Goal: Information Seeking & Learning: Learn about a topic

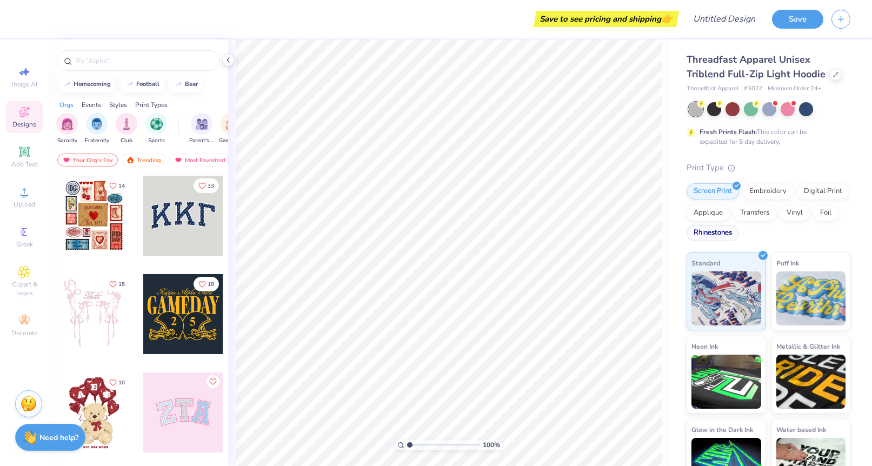
scroll to position [31, 0]
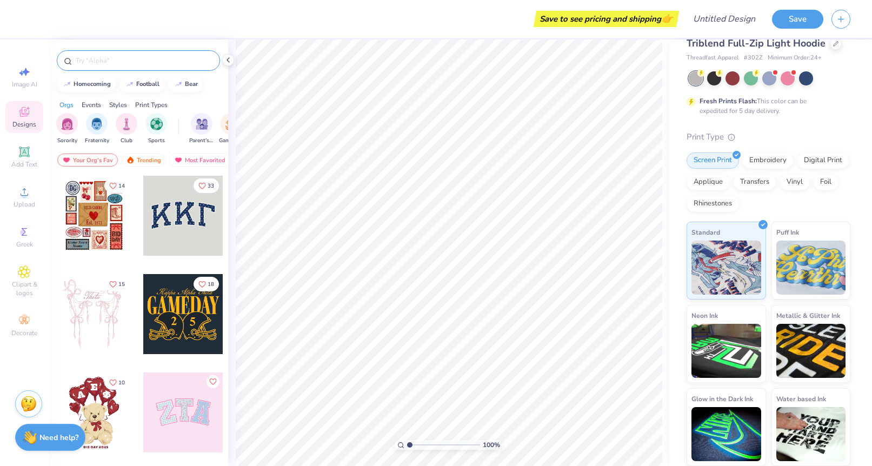
click at [113, 58] on input "text" at bounding box center [144, 60] width 138 height 11
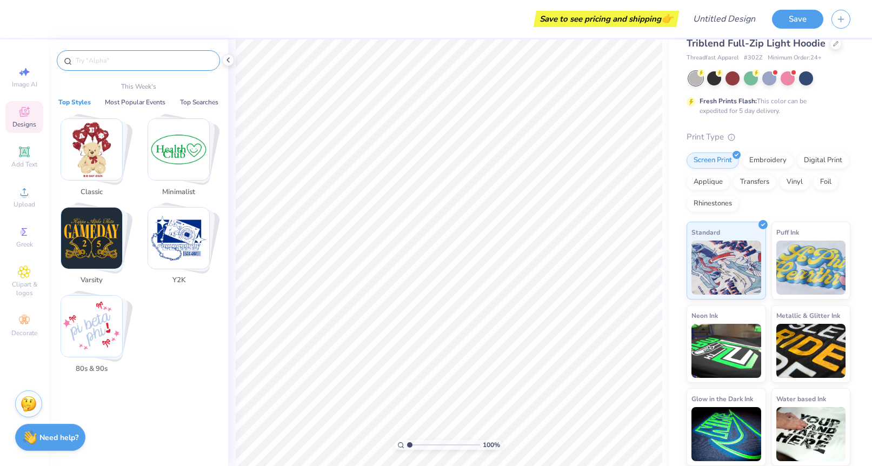
type input "s"
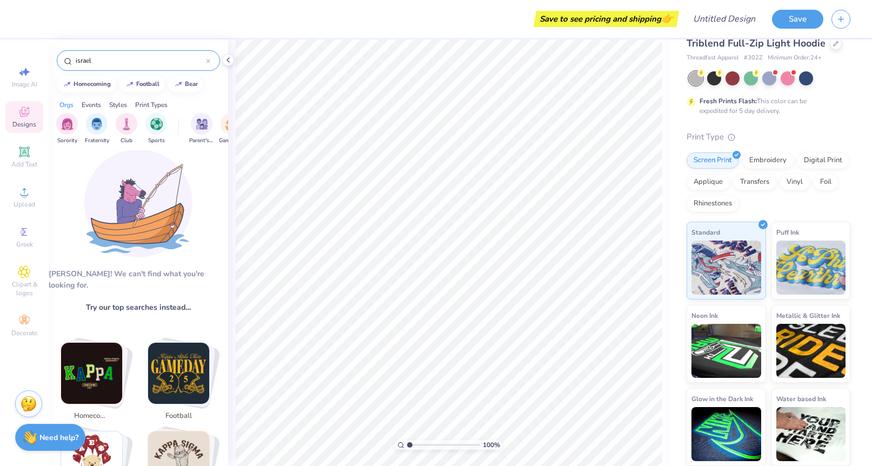
scroll to position [0, 0]
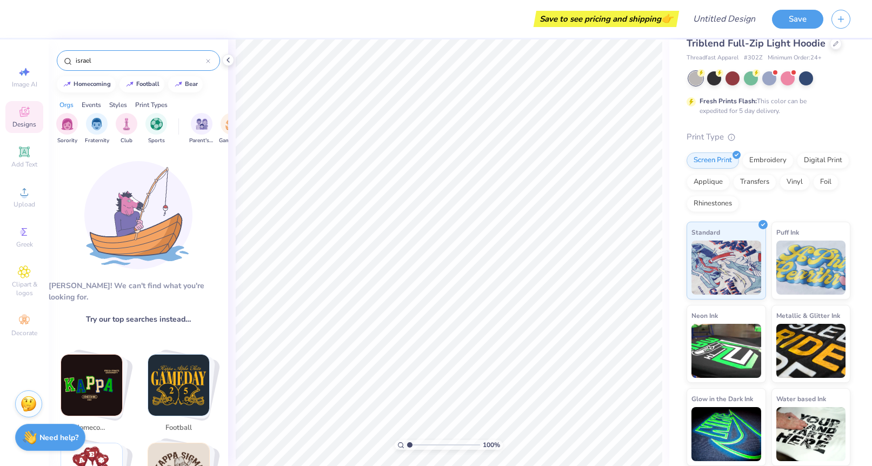
click at [76, 61] on input "israel" at bounding box center [140, 60] width 131 height 11
click at [131, 60] on input "[DEMOGRAPHIC_DATA]" at bounding box center [140, 60] width 131 height 11
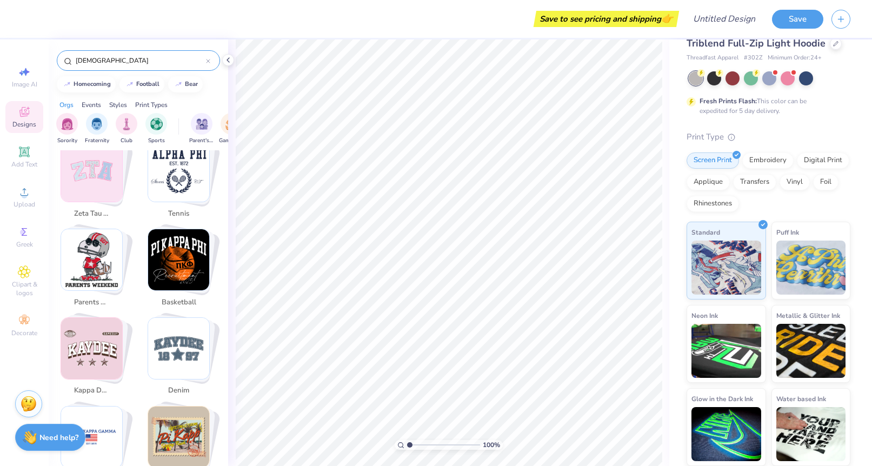
scroll to position [685, 0]
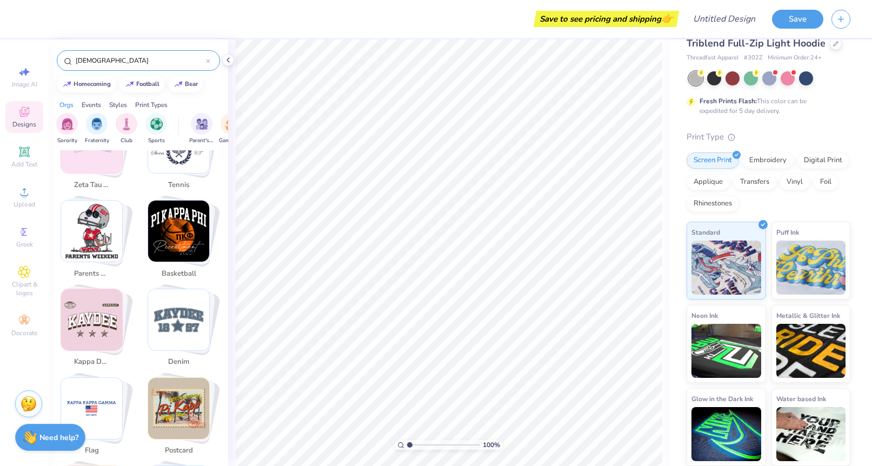
click at [90, 62] on input "[DEMOGRAPHIC_DATA]" at bounding box center [140, 60] width 131 height 11
type input "travel"
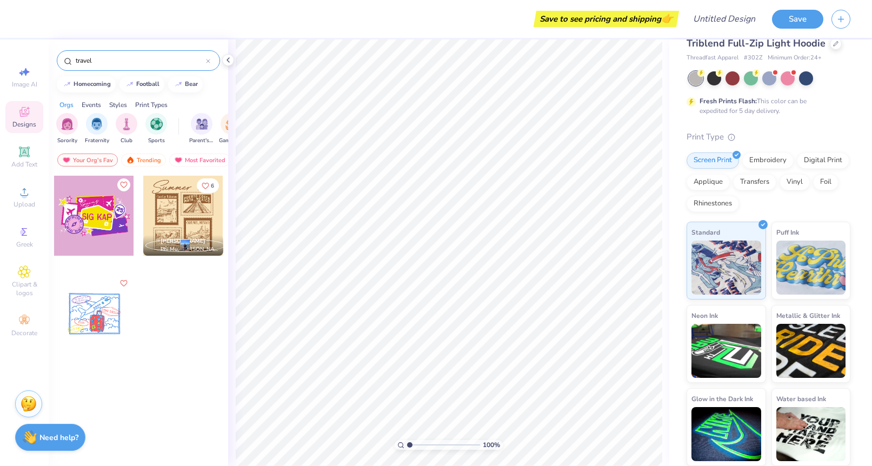
click at [123, 305] on div at bounding box center [94, 314] width 80 height 80
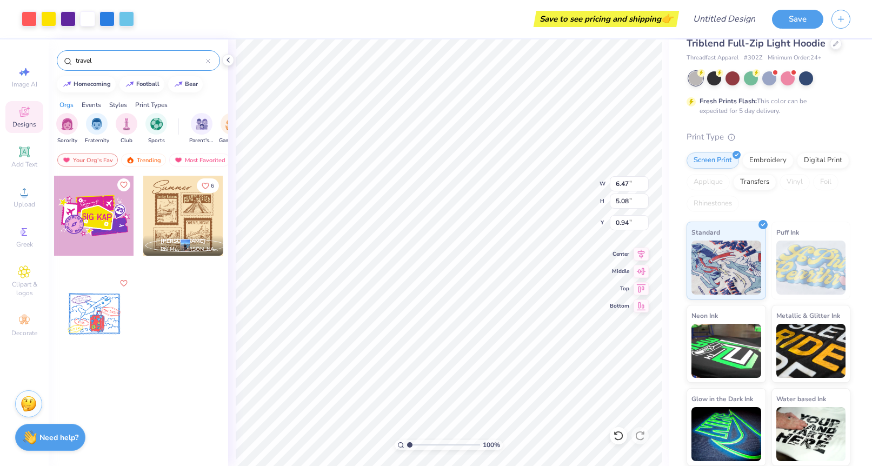
type input "0.94"
drag, startPoint x: 104, startPoint y: 63, endPoint x: 30, endPoint y: 52, distance: 74.4
click at [30, 52] on div "Art colors Save to see pricing and shipping 👉 Design Title Save Image AI Design…" at bounding box center [436, 233] width 872 height 466
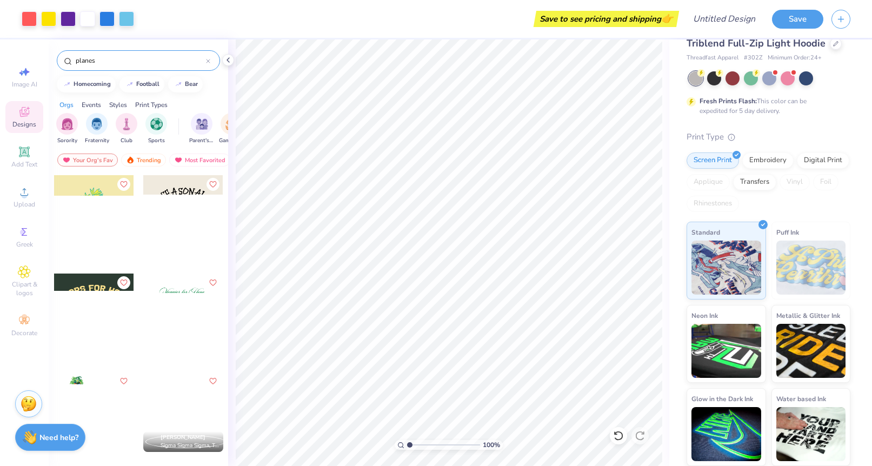
scroll to position [0, 0]
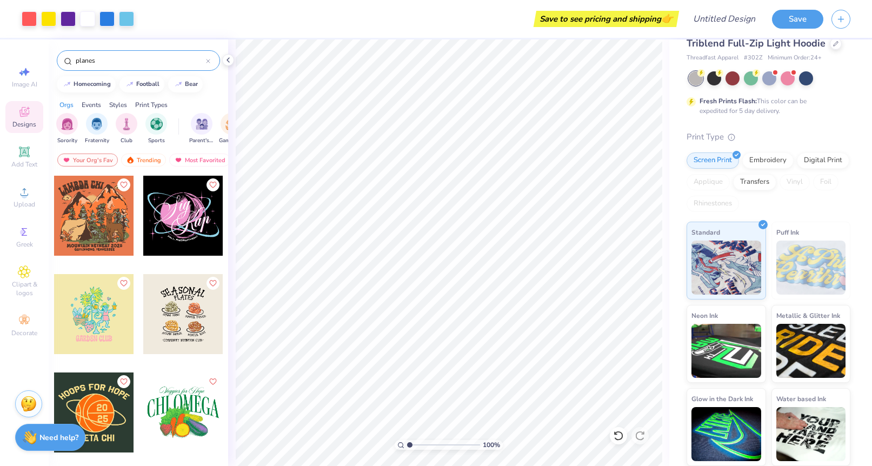
click at [110, 64] on input "planes" at bounding box center [140, 60] width 131 height 11
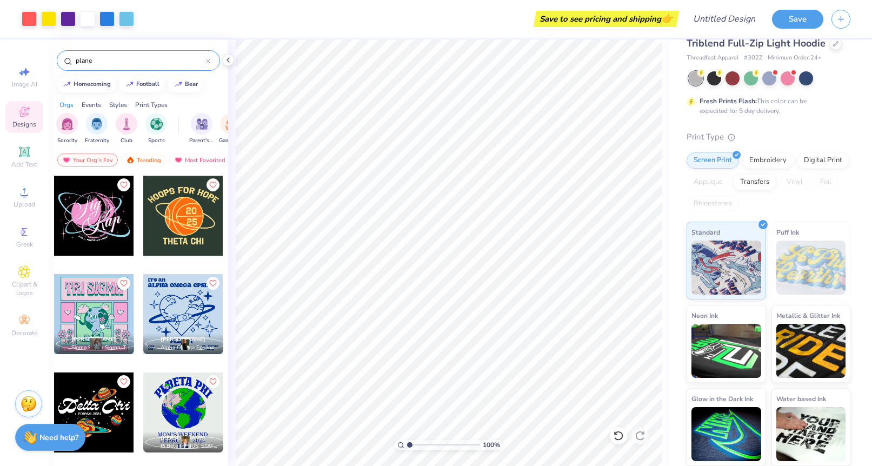
drag, startPoint x: 82, startPoint y: 61, endPoint x: 57, endPoint y: 59, distance: 24.9
click at [57, 60] on div "plane" at bounding box center [138, 60] width 163 height 21
type input "map"
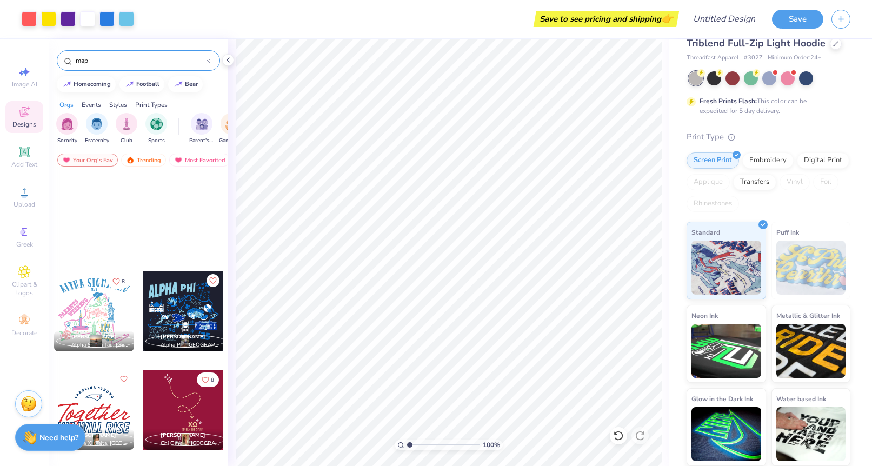
scroll to position [440, 0]
